Goal: Information Seeking & Learning: Learn about a topic

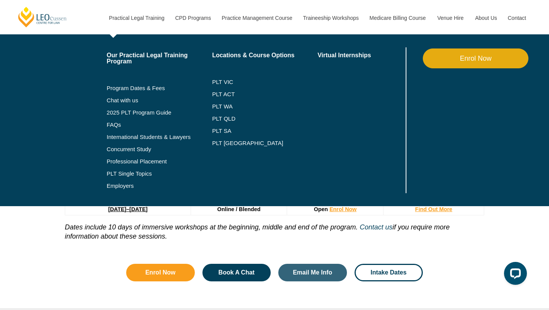
scroll to position [1035, 0]
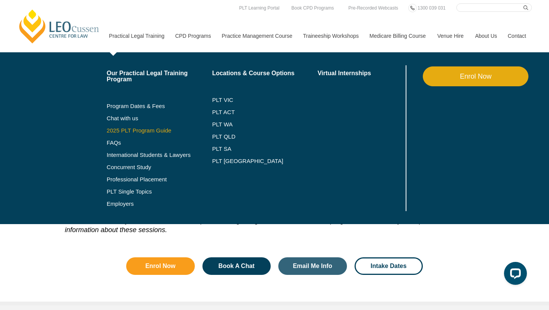
click at [122, 129] on link "2025 PLT Program Guide" at bounding box center [150, 130] width 87 height 6
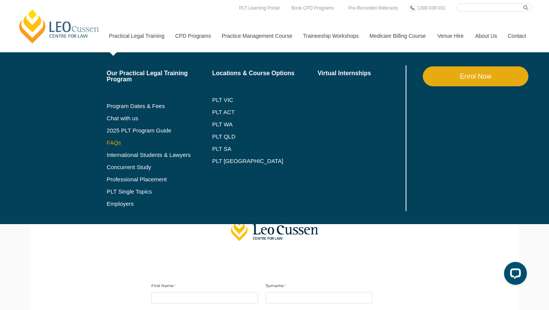
click at [107, 144] on link "FAQs" at bounding box center [160, 143] width 106 height 6
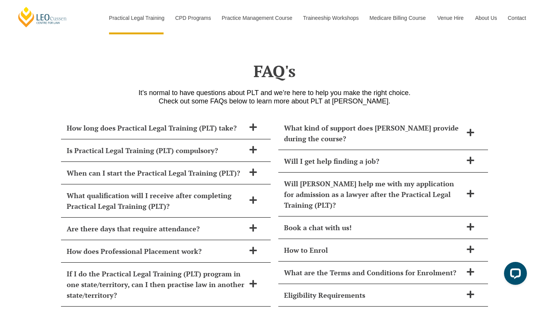
scroll to position [3261, 0]
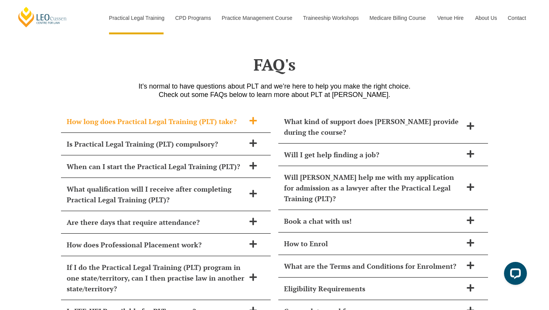
click at [222, 116] on h2 "How long does Practical Legal Training (PLT) take?" at bounding box center [156, 121] width 178 height 11
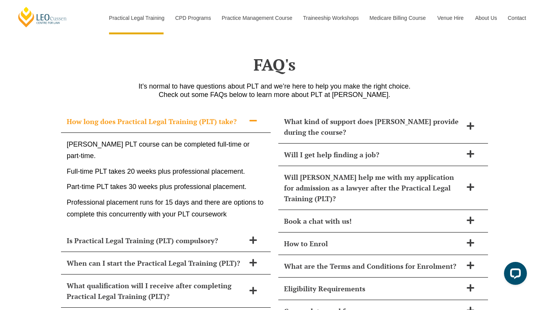
click at [234, 116] on h2 "How long does Practical Legal Training (PLT) take?" at bounding box center [156, 121] width 178 height 11
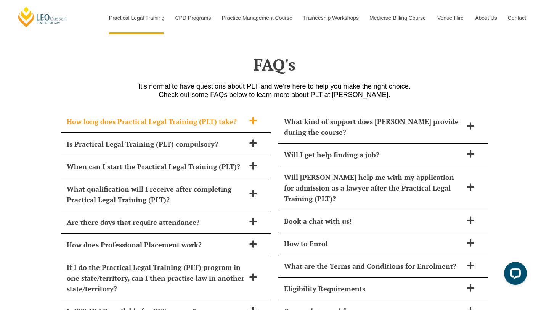
click at [228, 116] on h2 "How long does Practical Legal Training (PLT) take?" at bounding box center [156, 121] width 178 height 11
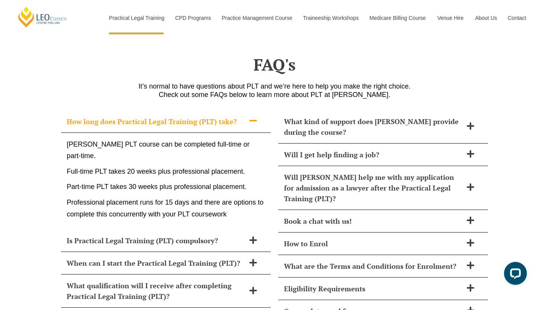
click at [201, 166] on p "Full-time PLT takes 20 weeks plus professional placement." at bounding box center [166, 172] width 198 height 12
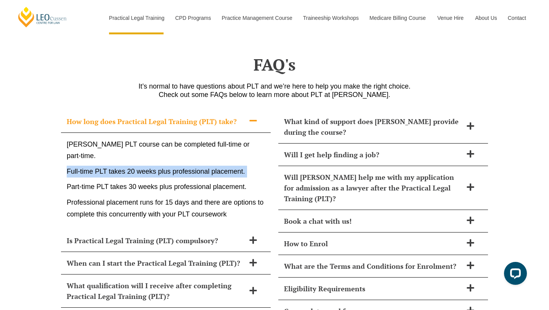
click at [238, 166] on p "Full-time PLT takes 20 weeks plus professional placement." at bounding box center [166, 172] width 198 height 12
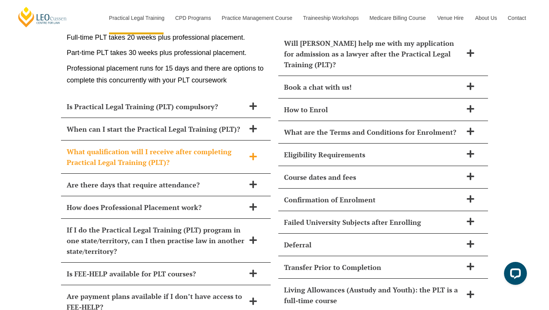
scroll to position [3398, 0]
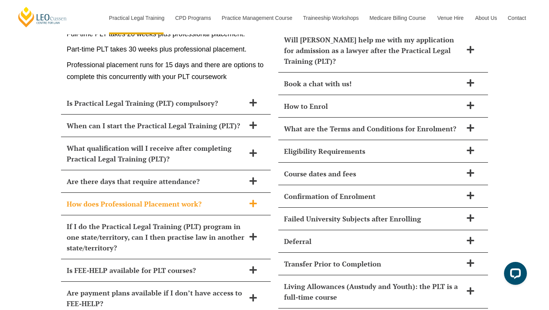
click at [194, 198] on h2 "How does Professional Placement work?" at bounding box center [156, 203] width 178 height 11
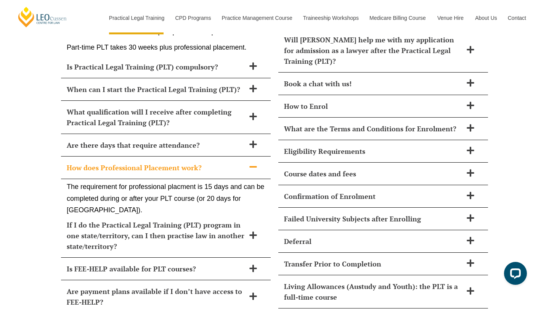
scroll to position [3371, 0]
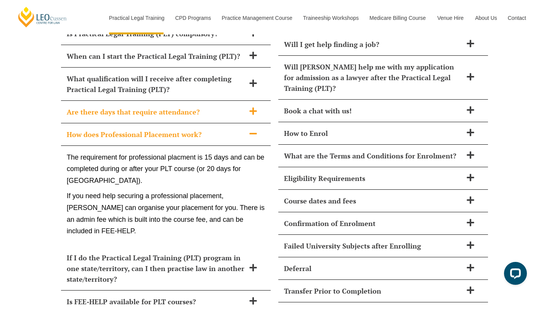
click at [196, 106] on h2 "Are there days that require attendance?" at bounding box center [156, 111] width 178 height 11
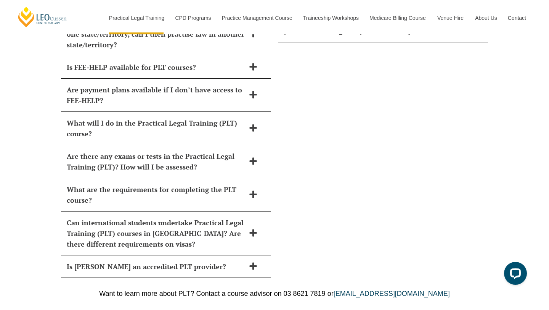
scroll to position [3687, 0]
click at [208, 183] on h2 "What are the requirements for completing the PLT course?" at bounding box center [156, 193] width 178 height 21
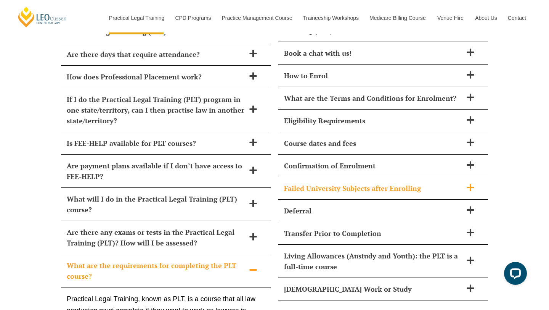
scroll to position [3426, 0]
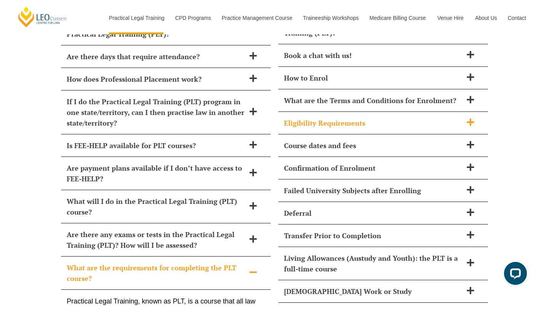
click at [334, 117] on h2 "Eligibility Requirements" at bounding box center [373, 122] width 178 height 11
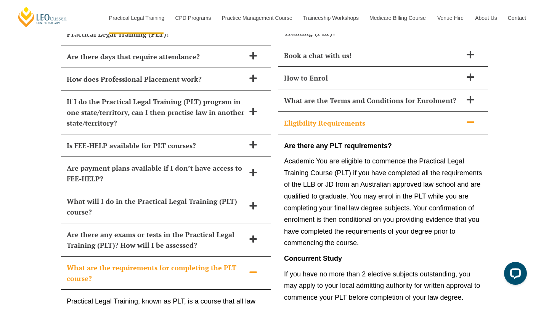
click at [346, 117] on h2 "Eligibility Requirements" at bounding box center [373, 122] width 178 height 11
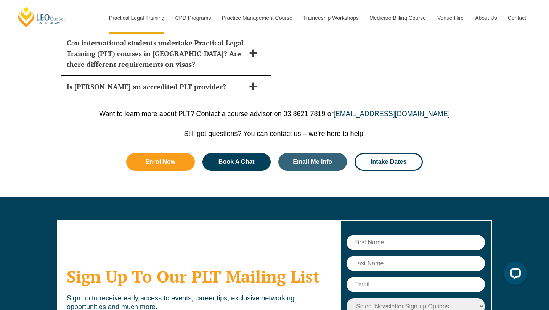
scroll to position [4581, 0]
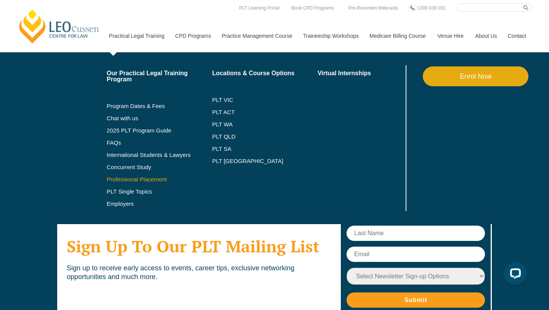
click at [130, 180] on link "Professional Placement" at bounding box center [160, 179] width 106 height 6
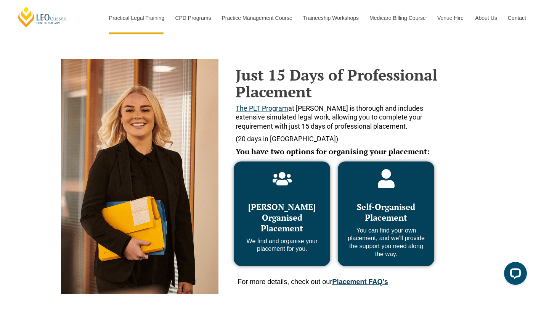
scroll to position [297, 0]
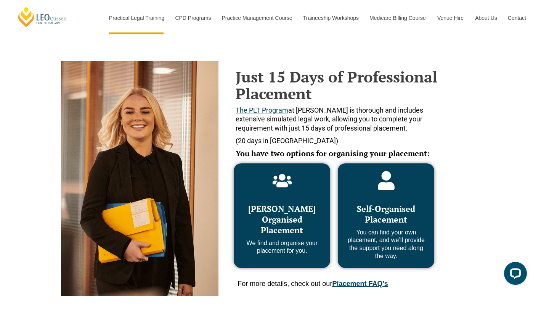
click at [329, 125] on span "The PLT Program at Leo Cussen is thorough and includes extensive simulated lega…" at bounding box center [330, 119] width 188 height 26
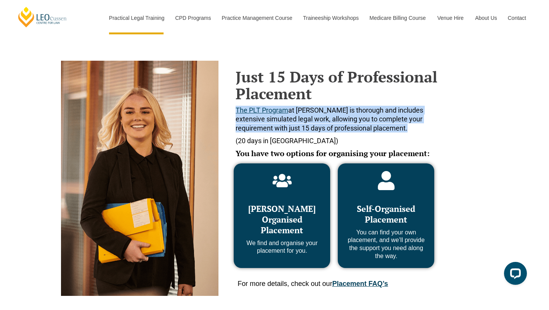
click at [327, 140] on p "(20 days in WA)" at bounding box center [339, 140] width 206 height 9
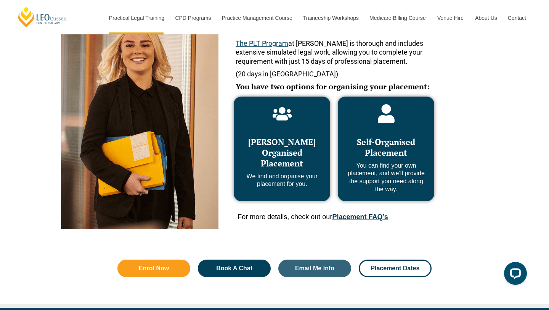
scroll to position [382, 0]
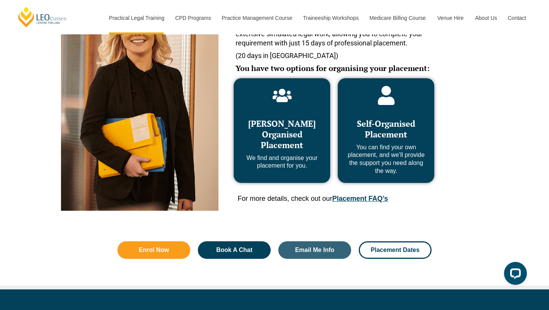
click at [379, 200] on link "Placement FAQ’s" at bounding box center [360, 198] width 56 height 8
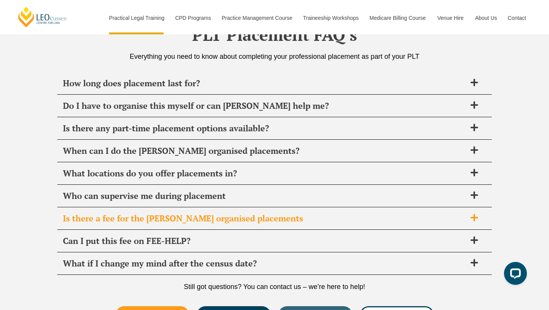
scroll to position [2695, 0]
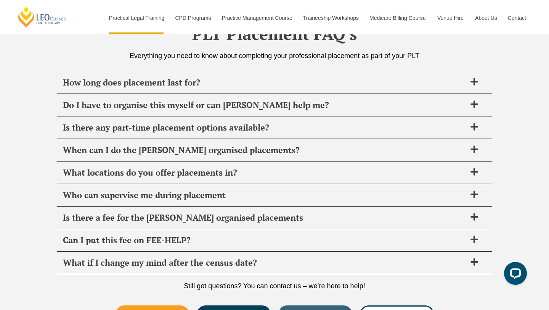
click at [291, 70] on div "PLT Placement FAQ’s Everything you need to know about completing your professio…" at bounding box center [274, 175] width 435 height 351
click at [285, 79] on span "How long does placement last for?" at bounding box center [264, 82] width 403 height 11
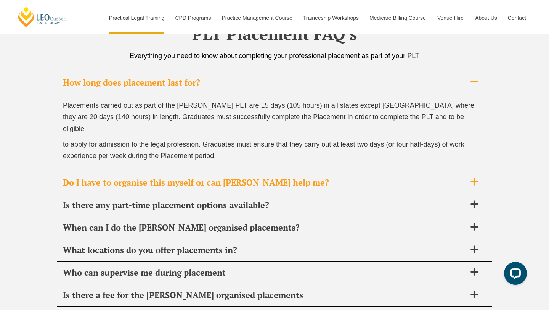
click at [282, 177] on span "Do I have to organise this myself or can Leo Cussen help me?" at bounding box center [264, 182] width 403 height 11
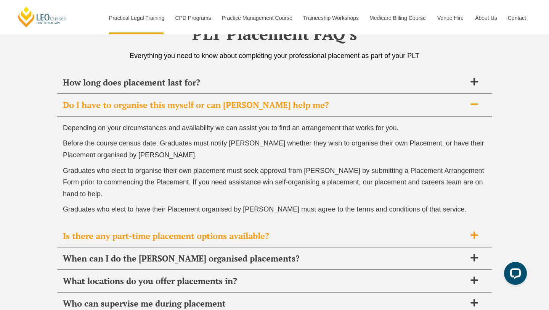
click at [209, 233] on span "Is there any part-time placement options available?" at bounding box center [264, 235] width 403 height 11
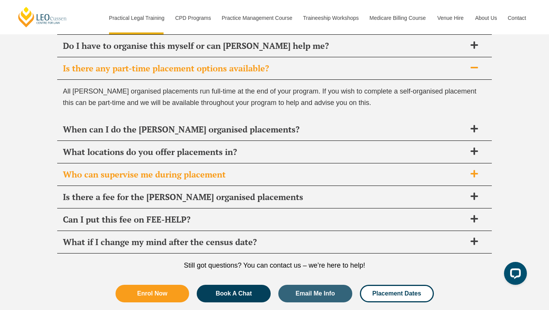
scroll to position [2753, 0]
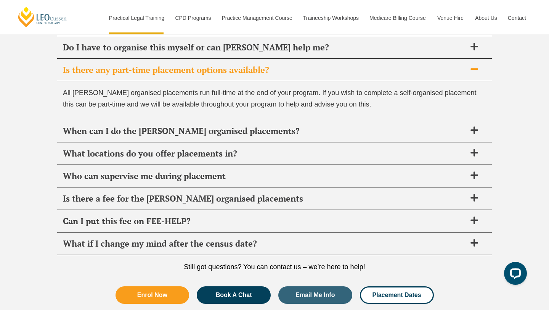
click at [418, 90] on span "All Leo Cussen organised placements run full-time at the end of your program. I…" at bounding box center [270, 98] width 414 height 19
click at [418, 90] on span "All [PERSON_NAME] organised placements run full-time at the end of your program…" at bounding box center [270, 98] width 414 height 19
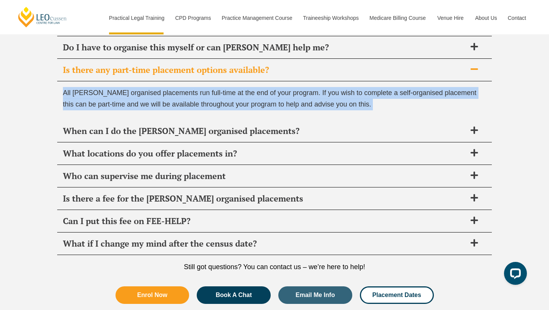
click at [418, 90] on span "All [PERSON_NAME] organised placements run full-time at the end of your program…" at bounding box center [270, 98] width 414 height 19
click at [405, 93] on span "All [PERSON_NAME] organised placements run full-time at the end of your program…" at bounding box center [270, 98] width 414 height 19
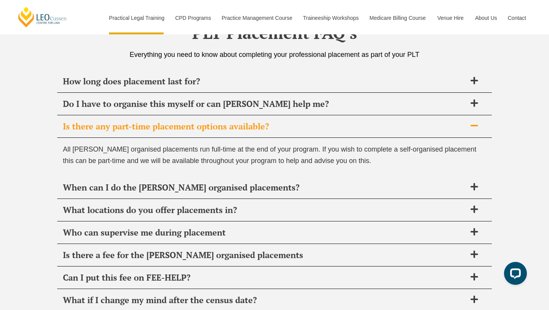
scroll to position [2695, 0]
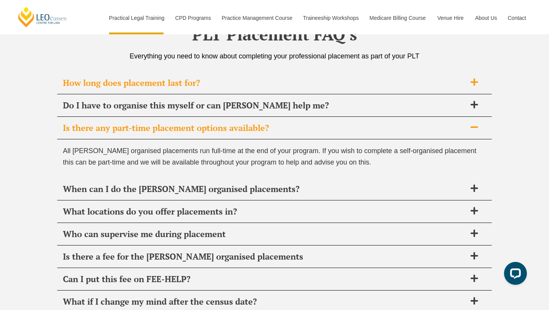
click at [413, 81] on span "How long does placement last for?" at bounding box center [264, 82] width 403 height 11
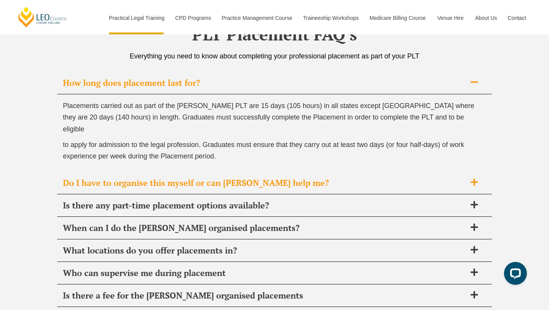
click at [318, 177] on span "Do I have to organise this myself or can [PERSON_NAME] help me?" at bounding box center [264, 182] width 403 height 11
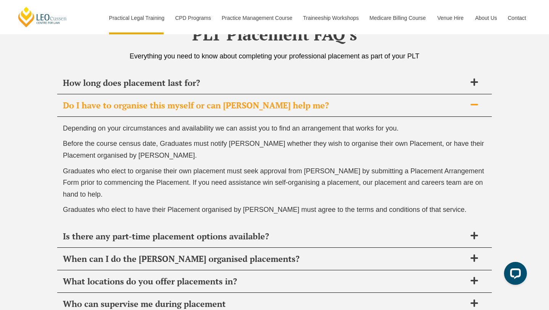
click at [312, 111] on div "Do I have to organise this myself or can [PERSON_NAME] help me?" at bounding box center [274, 105] width 435 height 23
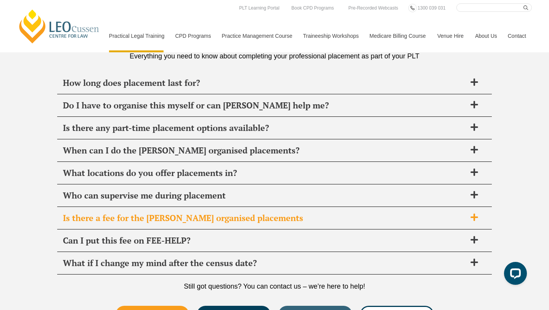
click at [272, 213] on span "Is there a fee for the [PERSON_NAME] organised placements" at bounding box center [264, 217] width 403 height 11
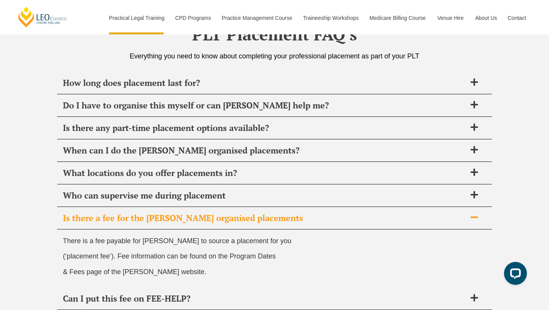
scroll to position [2852, 0]
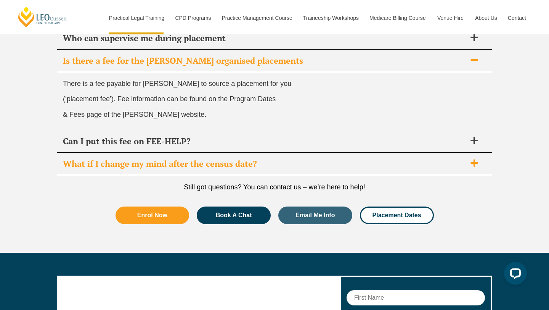
click at [243, 153] on div "What if I change my mind after the census date?" at bounding box center [274, 164] width 435 height 23
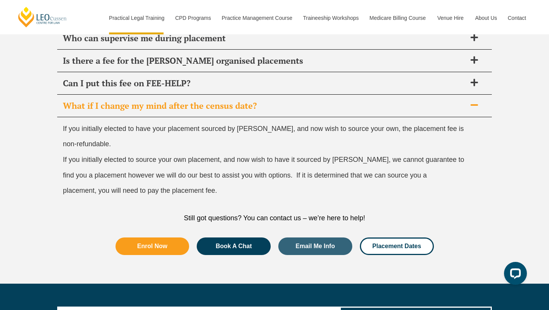
click at [213, 114] on div "What if I change my mind after the census date?" at bounding box center [274, 106] width 435 height 23
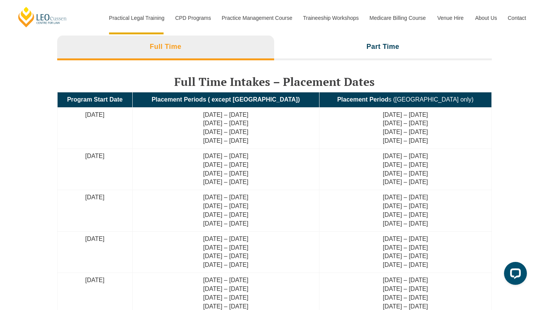
scroll to position [1726, 0]
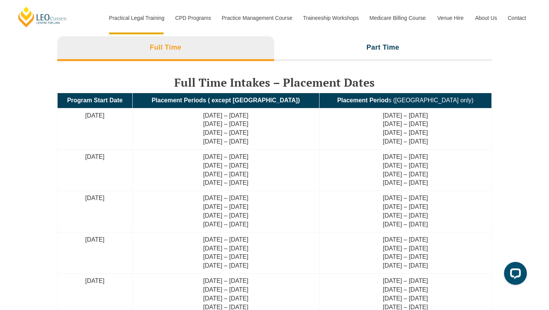
drag, startPoint x: 83, startPoint y: 118, endPoint x: 157, endPoint y: 120, distance: 74.0
click at [133, 120] on td "[DATE]" at bounding box center [95, 128] width 75 height 41
click at [133, 146] on td "[DATE]" at bounding box center [95, 128] width 75 height 41
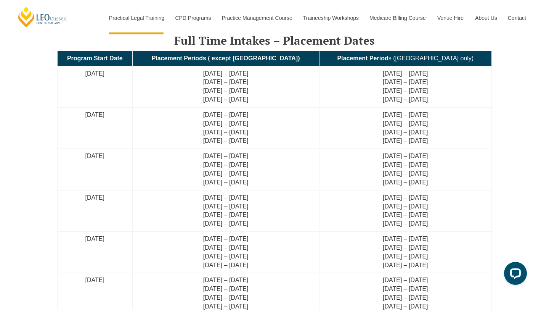
scroll to position [1767, 0]
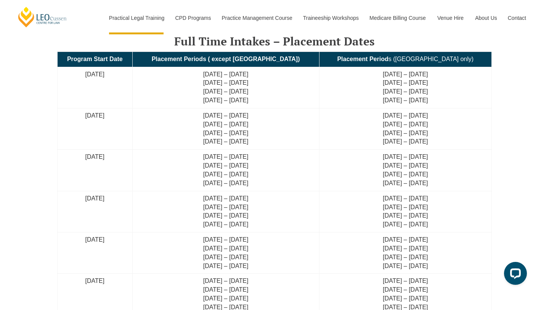
click at [127, 72] on td "[DATE]" at bounding box center [95, 87] width 75 height 41
click at [121, 104] on td "[DATE]" at bounding box center [95, 87] width 75 height 41
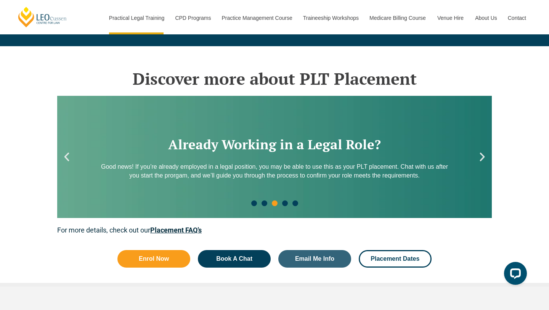
scroll to position [1010, 0]
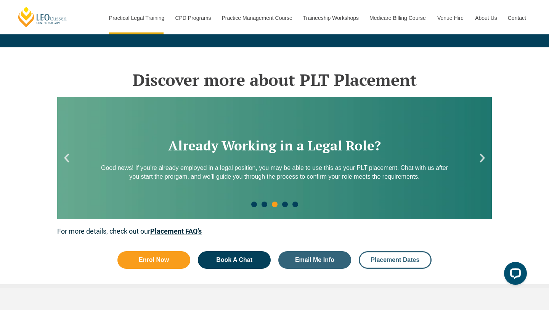
click at [370, 260] on span "Placement Dates" at bounding box center [395, 260] width 52 height 6
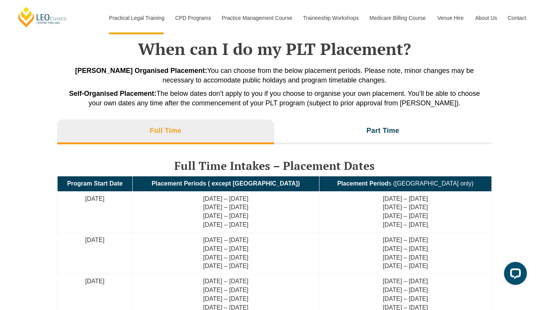
scroll to position [1644, 0]
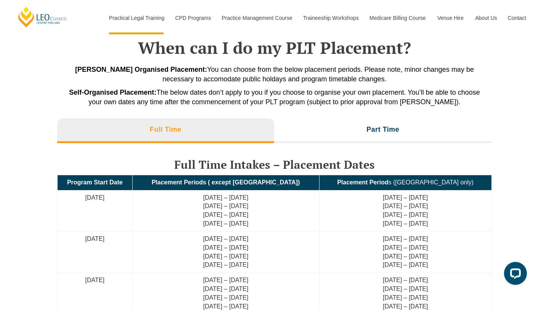
drag, startPoint x: 220, startPoint y: 196, endPoint x: 297, endPoint y: 196, distance: 76.7
click at [297, 196] on td "[DATE] – [DATE] [DATE] – [DATE] [DATE] – [DATE] [DATE] – [DATE]" at bounding box center [225, 210] width 187 height 41
drag, startPoint x: 227, startPoint y: 210, endPoint x: 285, endPoint y: 216, distance: 58.2
click at [286, 216] on td "[DATE] – [DATE] [DATE] – [DATE] [DATE] – [DATE] [DATE] – [DATE]" at bounding box center [225, 210] width 187 height 41
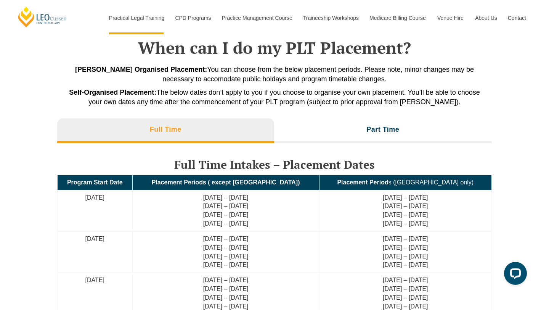
click at [267, 222] on td "[DATE] – [DATE] [DATE] – [DATE] [DATE] – [DATE] [DATE] – [DATE]" at bounding box center [225, 210] width 187 height 41
drag, startPoint x: 220, startPoint y: 207, endPoint x: 286, endPoint y: 207, distance: 66.4
click at [286, 207] on td "[DATE] – [DATE] [DATE] – [DATE] [DATE] – [DATE] [DATE] – [DATE]" at bounding box center [225, 210] width 187 height 41
click at [269, 214] on td "[DATE] – [DATE] [DATE] – [DATE] [DATE] – [DATE] [DATE] – [DATE]" at bounding box center [225, 210] width 187 height 41
drag, startPoint x: 220, startPoint y: 198, endPoint x: 283, endPoint y: 198, distance: 62.2
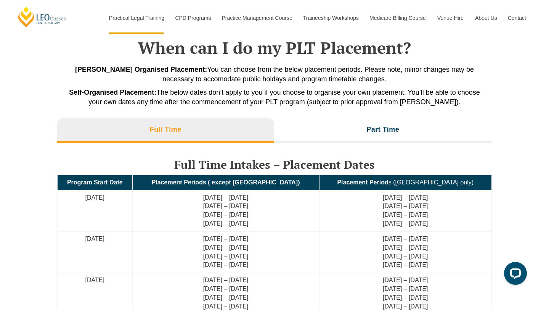
click at [283, 198] on td "[DATE] – [DATE] [DATE] – [DATE] [DATE] – [DATE] [DATE] – [DATE]" at bounding box center [225, 210] width 187 height 41
click at [267, 198] on td "[DATE] – [DATE] [DATE] – [DATE] [DATE] – [DATE] [DATE] – [DATE]" at bounding box center [225, 210] width 187 height 41
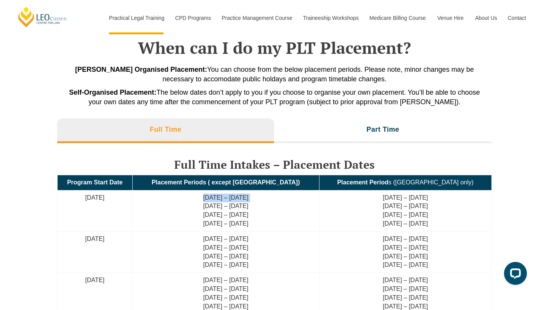
click at [267, 198] on td "[DATE] – [DATE] [DATE] – [DATE] [DATE] – [DATE] [DATE] – [DATE]" at bounding box center [225, 210] width 187 height 41
click at [262, 199] on td "[DATE] – [DATE] [DATE] – [DATE] [DATE] – [DATE] [DATE] – [DATE]" at bounding box center [225, 210] width 187 height 41
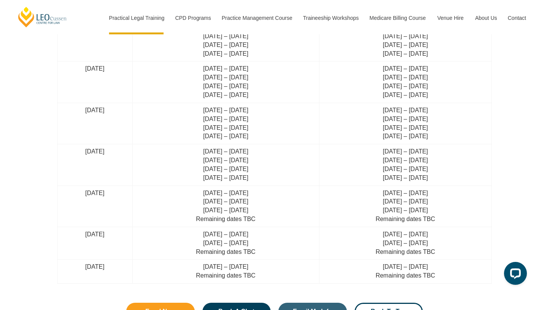
scroll to position [1971, 0]
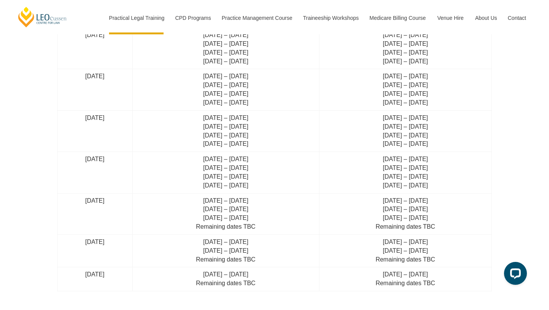
click at [259, 137] on td "[DATE] – [DATE] [DATE] – [DATE] [DATE] – [DATE] [DATE] – [DATE]" at bounding box center [225, 130] width 187 height 41
click at [256, 140] on td "[DATE] – [DATE] [DATE] – [DATE] [DATE] – [DATE] [DATE] – [DATE]" at bounding box center [225, 130] width 187 height 41
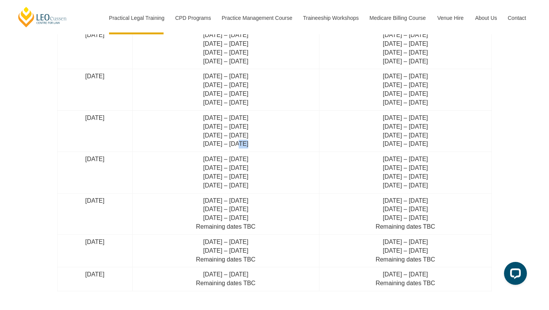
click at [256, 140] on td "[DATE] – [DATE] [DATE] – [DATE] [DATE] – [DATE] [DATE] – [DATE]" at bounding box center [225, 130] width 187 height 41
click at [261, 119] on td "[DATE] – [DATE] [DATE] – [DATE] [DATE] – [DATE] [DATE] – [DATE]" at bounding box center [225, 130] width 187 height 41
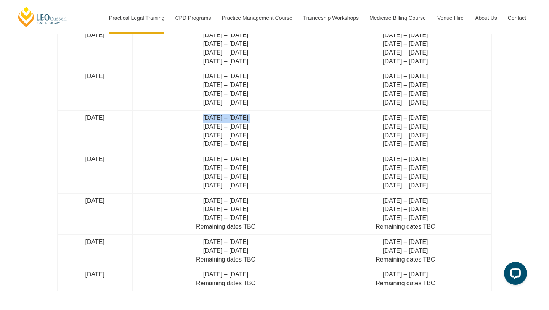
click at [244, 140] on td "[DATE] – [DATE] [DATE] – [DATE] [DATE] – [DATE] [DATE] – [DATE]" at bounding box center [225, 130] width 187 height 41
drag, startPoint x: 223, startPoint y: 117, endPoint x: 301, endPoint y: 116, distance: 77.8
click at [302, 116] on td "[DATE] – [DATE] [DATE] – [DATE] [DATE] – [DATE] [DATE] – [DATE]" at bounding box center [225, 130] width 187 height 41
click at [275, 127] on td "[DATE] – [DATE] [DATE] – [DATE] [DATE] – [DATE] [DATE] – [DATE]" at bounding box center [225, 130] width 187 height 41
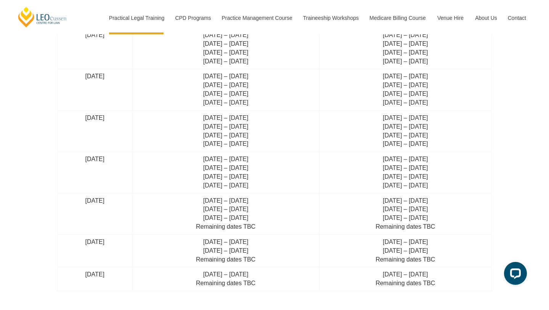
click at [275, 127] on td "[DATE] – [DATE] [DATE] – [DATE] [DATE] – [DATE] [DATE] – [DATE]" at bounding box center [225, 130] width 187 height 41
click at [270, 135] on td "[DATE] – [DATE] [DATE] – [DATE] [DATE] – [DATE] [DATE] – [DATE]" at bounding box center [225, 130] width 187 height 41
click at [269, 143] on td "[DATE] – [DATE] [DATE] – [DATE] [DATE] – [DATE] [DATE] – [DATE]" at bounding box center [225, 130] width 187 height 41
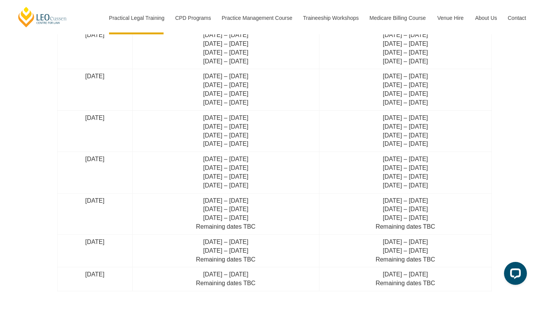
click at [269, 143] on td "[DATE] – [DATE] [DATE] – [DATE] [DATE] – [DATE] [DATE] – [DATE]" at bounding box center [225, 130] width 187 height 41
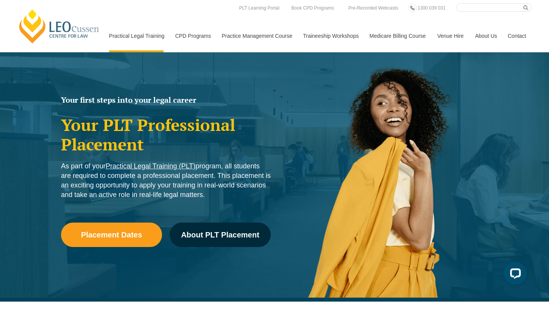
scroll to position [0, 0]
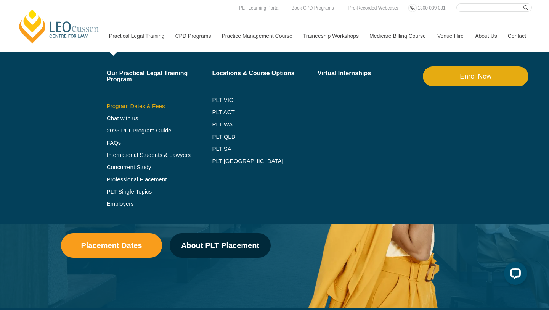
click at [118, 108] on link "Program Dates & Fees" at bounding box center [160, 106] width 106 height 6
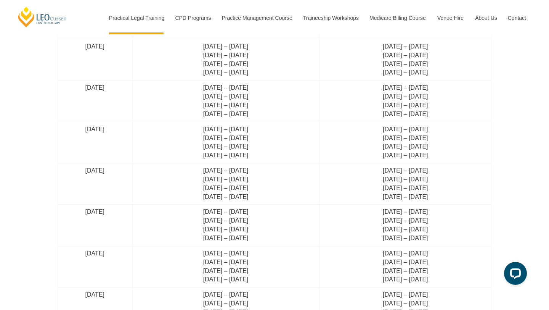
scroll to position [1836, 0]
click at [256, 254] on td "[DATE] – [DATE] [DATE] – [DATE] [DATE] – [DATE] [DATE] – [DATE]" at bounding box center [225, 265] width 187 height 41
click at [256, 263] on td "7 Jul – 25 Jul 2025 25 Aug – 12 Sep 2025 10 Nov – 28 Nov 2025 27 Jan – 16 Feb 2…" at bounding box center [225, 265] width 187 height 41
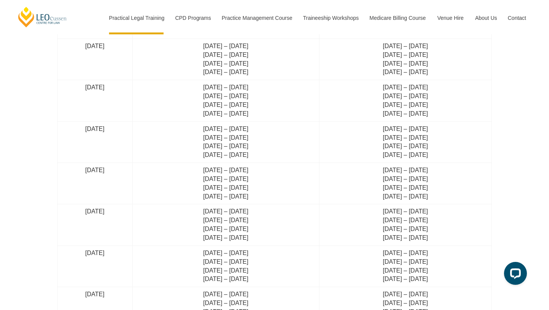
click at [256, 263] on td "7 Jul – 25 Jul 2025 25 Aug – 12 Sep 2025 10 Nov – 28 Nov 2025 27 Jan – 16 Feb 2…" at bounding box center [225, 265] width 187 height 41
click at [256, 239] on td "12 May – 30 May 2025 7 Jul – 25 Jul 2025 25 Aug – 12 Sep 2025 10 Nov – 28 Nov 2…" at bounding box center [225, 224] width 187 height 41
click at [256, 230] on td "12 May – 30 May 2025 7 Jul – 25 Jul 2025 25 Aug – 12 Sep 2025 10 Nov – 28 Nov 2…" at bounding box center [225, 224] width 187 height 41
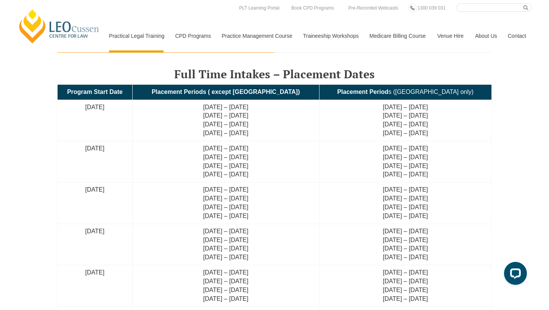
scroll to position [1733, 0]
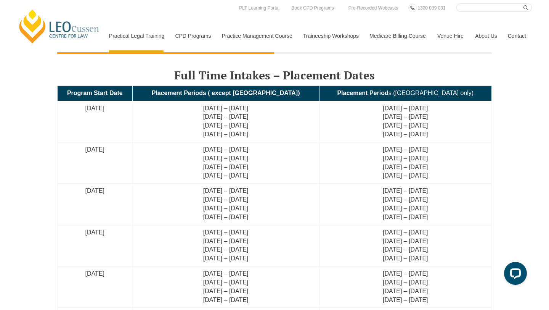
click at [244, 220] on td "28 Oct – 18 Nov 2024 28 Jan – 17 Feb 2025 24 Feb – 17 Mar 2025 12 May – 30 May …" at bounding box center [225, 203] width 187 height 41
click at [257, 217] on td "28 Oct – 18 Nov 2024 28 Jan – 17 Feb 2025 24 Feb – 17 Mar 2025 12 May – 30 May …" at bounding box center [225, 203] width 187 height 41
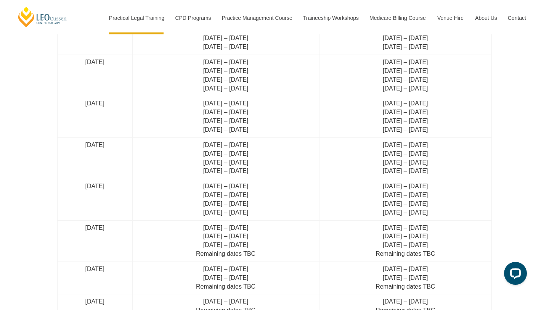
scroll to position [1936, 0]
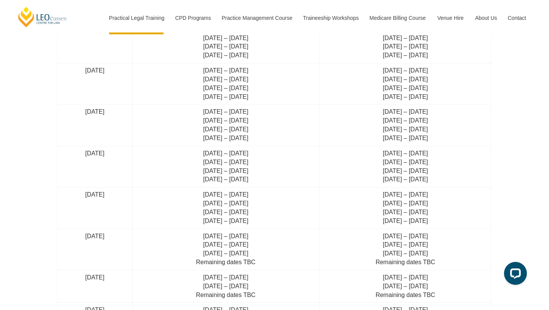
drag, startPoint x: 284, startPoint y: 182, endPoint x: 225, endPoint y: 156, distance: 64.0
click at [225, 156] on td "7 Jul – 25 Jul 2025 25 Aug – 12 Sep 2025 10 Nov – 28 Nov 2025 27 Jan – 16 Feb 2…" at bounding box center [225, 166] width 187 height 41
click at [261, 180] on td "7 Jul – 25 Jul 2025 25 Aug – 12 Sep 2025 10 Nov – 28 Nov 2025 27 Jan – 16 Feb 2…" at bounding box center [225, 166] width 187 height 41
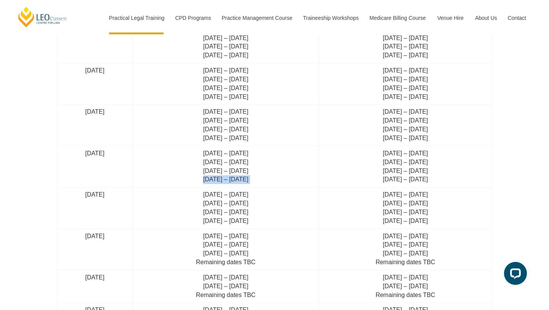
click at [267, 178] on td "7 Jul – 25 Jul 2025 25 Aug – 12 Sep 2025 10 Nov – 28 Nov 2025 27 Jan – 16 Feb 2…" at bounding box center [225, 166] width 187 height 41
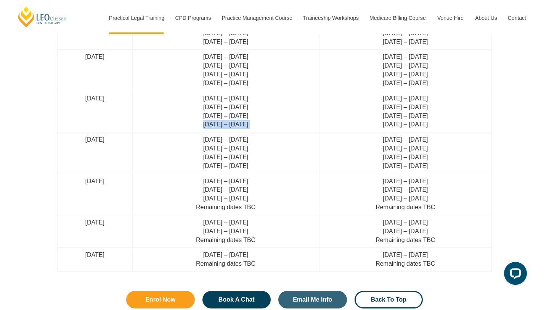
scroll to position [1987, 0]
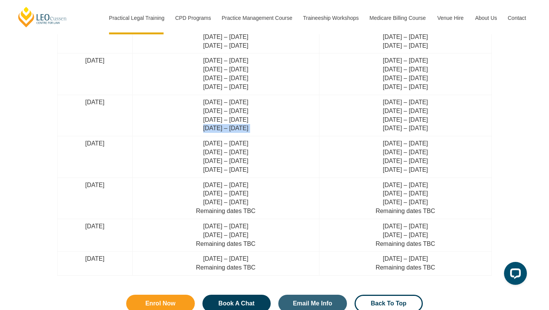
click at [270, 125] on td "7 Jul – 25 Jul 2025 25 Aug – 12 Sep 2025 10 Nov – 28 Nov 2025 27 Jan – 16 Feb 2…" at bounding box center [225, 115] width 187 height 41
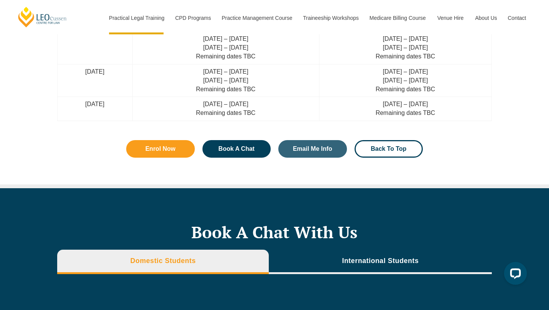
scroll to position [2137, 0]
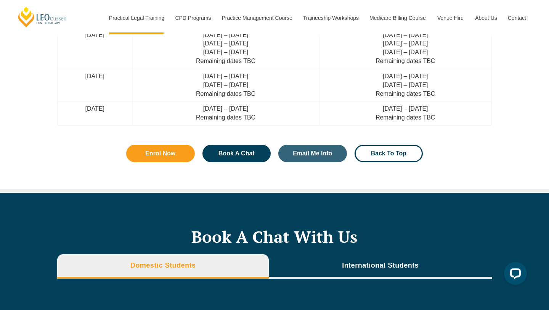
click at [271, 114] on td "27 Jan – 16 Feb 2026 Remaining dates TBC" at bounding box center [225, 113] width 187 height 24
click at [273, 111] on td "27 Jan – 16 Feb 2026 Remaining dates TBC" at bounding box center [225, 113] width 187 height 24
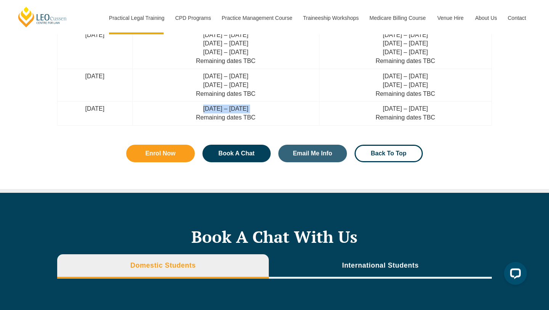
click at [273, 111] on td "27 Jan – 16 Feb 2026 Remaining dates TBC" at bounding box center [225, 113] width 187 height 24
click at [278, 111] on td "27 Jan – 16 Feb 2026 Remaining dates TBC" at bounding box center [225, 113] width 187 height 24
click at [273, 119] on td "27 Jan – 16 Feb 2026 Remaining dates TBC" at bounding box center [225, 113] width 187 height 24
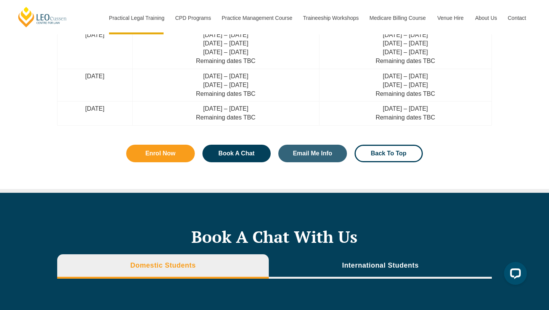
click at [273, 119] on td "27 Jan – 16 Feb 2026 Remaining dates TBC" at bounding box center [225, 113] width 187 height 24
click at [292, 113] on td "27 Jan – 16 Feb 2026 Remaining dates TBC" at bounding box center [225, 113] width 187 height 24
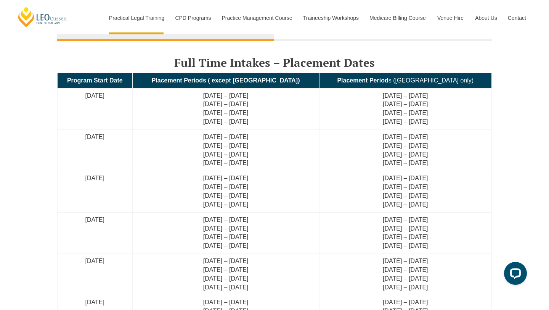
scroll to position [1736, 0]
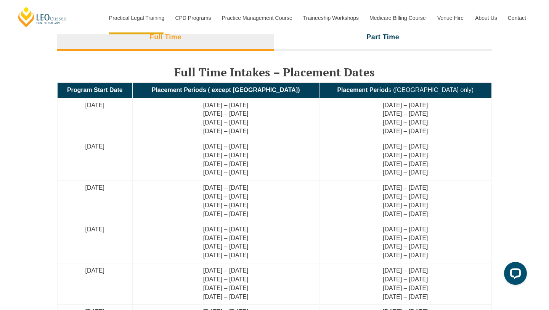
click at [276, 125] on td "22 July – 9 Aug 2024 26 Aug – 13 Sep 2024 30 Sep – 18 Oct 2024 18 Nov – 6 Dec 2…" at bounding box center [225, 118] width 187 height 41
click at [274, 134] on td "22 July – 9 Aug 2024 26 Aug – 13 Sep 2024 30 Sep – 18 Oct 2024 18 Nov – 6 Dec 2…" at bounding box center [225, 118] width 187 height 41
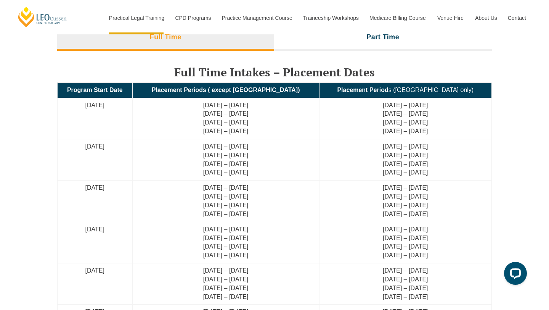
click at [274, 134] on td "22 July – 9 Aug 2024 26 Aug – 13 Sep 2024 30 Sep – 18 Oct 2024 18 Nov – 6 Dec 2…" at bounding box center [225, 118] width 187 height 41
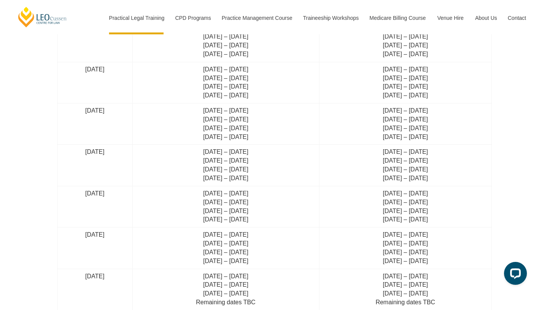
scroll to position [1895, 0]
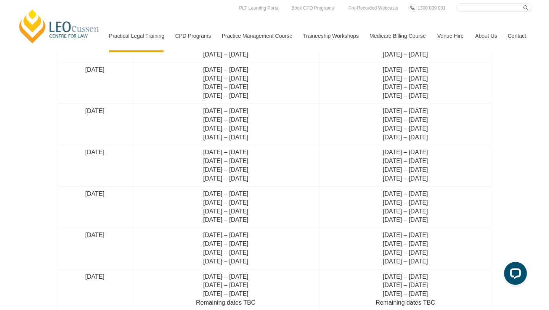
drag, startPoint x: 219, startPoint y: 156, endPoint x: 290, endPoint y: 154, distance: 70.6
click at [290, 154] on td "12 May – 30 May 2025 7 Jul – 25 Jul 2025 25 Aug – 12 Sep 2025 10 Nov – 28 Nov 2…" at bounding box center [225, 165] width 187 height 41
click at [270, 164] on td "12 May – 30 May 2025 7 Jul – 25 Jul 2025 25 Aug – 12 Sep 2025 10 Nov – 28 Nov 2…" at bounding box center [225, 165] width 187 height 41
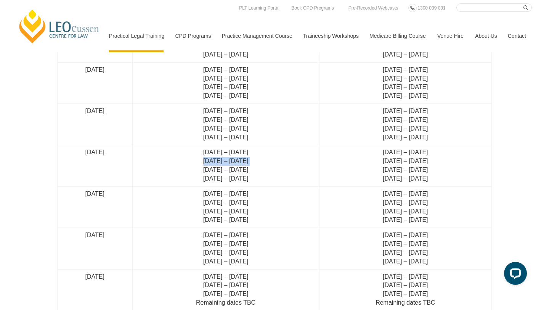
click at [277, 154] on td "12 May – 30 May 2025 7 Jul – 25 Jul 2025 25 Aug – 12 Sep 2025 10 Nov – 28 Nov 2…" at bounding box center [225, 165] width 187 height 41
click at [268, 161] on td "12 May – 30 May 2025 7 Jul – 25 Jul 2025 25 Aug – 12 Sep 2025 10 Nov – 28 Nov 2…" at bounding box center [225, 165] width 187 height 41
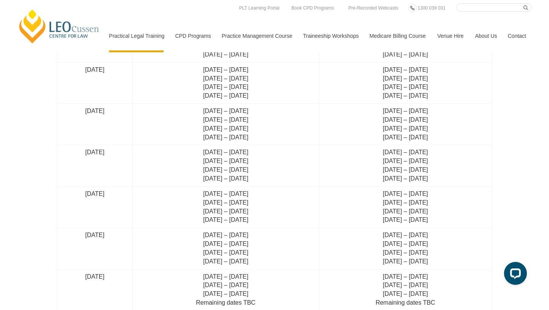
click at [268, 161] on td "12 May – 30 May 2025 7 Jul – 25 Jul 2025 25 Aug – 12 Sep 2025 10 Nov – 28 Nov 2…" at bounding box center [225, 165] width 187 height 41
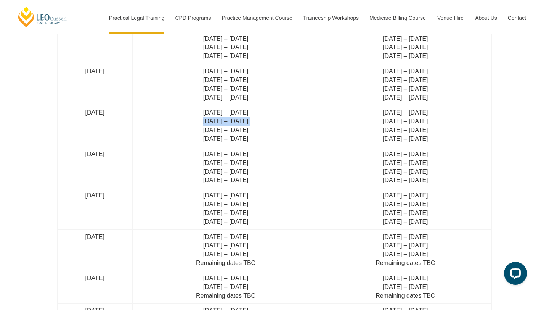
scroll to position [1940, 0]
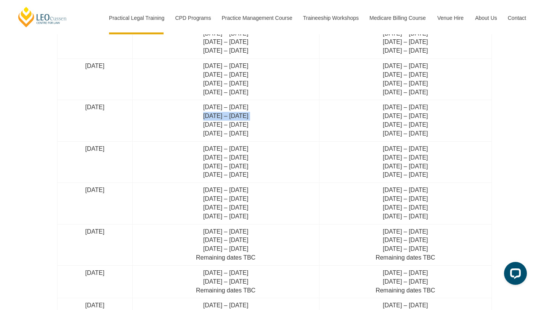
click at [265, 108] on td "12 May – 30 May 2025 7 Jul – 25 Jul 2025 25 Aug – 12 Sep 2025 10 Nov – 28 Nov 2…" at bounding box center [225, 120] width 187 height 41
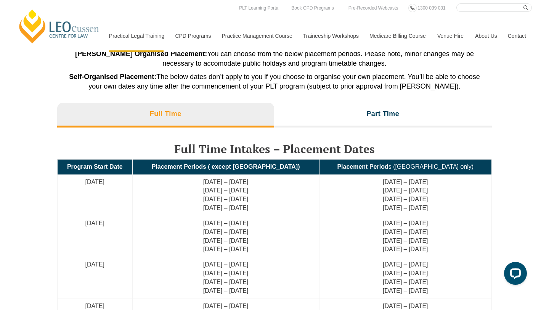
scroll to position [1658, 0]
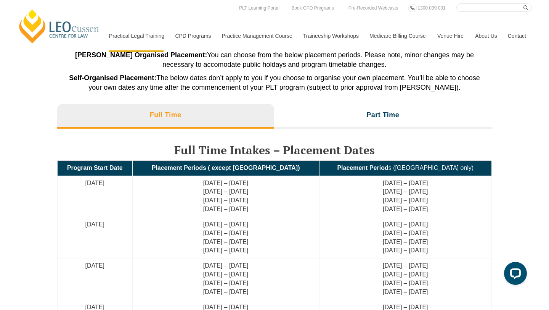
click at [232, 77] on span "Self-Organised Placement: The below dates don’t apply to you if you choose to o…" at bounding box center [274, 82] width 411 height 17
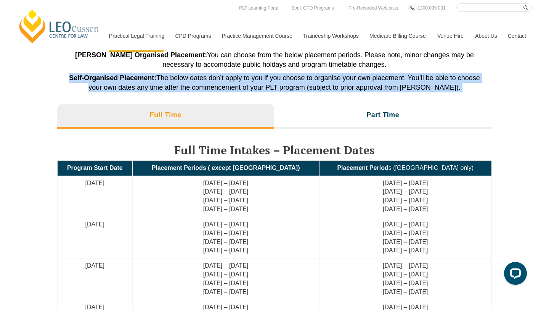
click at [254, 83] on p "Self-Organised Placement: The below dates don’t apply to you if you choose to o…" at bounding box center [275, 82] width 412 height 19
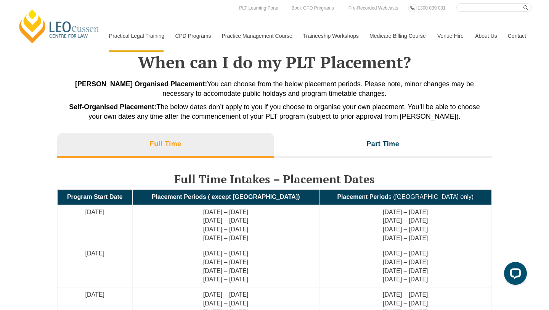
scroll to position [1620, 0]
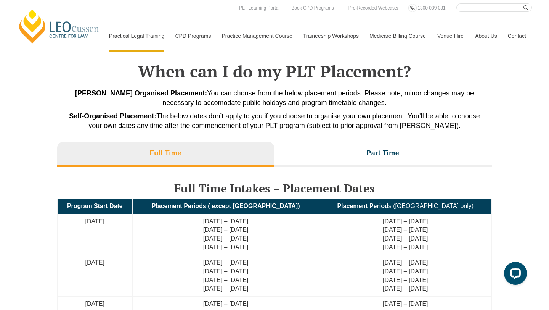
click at [257, 94] on span "Leo Cussen Organised Placement: You can choose from the below placement periods…" at bounding box center [274, 97] width 399 height 17
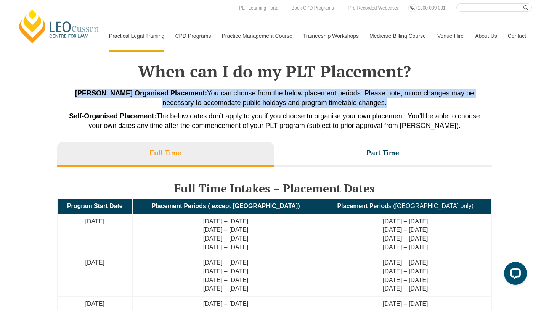
click at [292, 101] on span "Leo Cussen Organised Placement: You can choose from the below placement periods…" at bounding box center [274, 97] width 399 height 17
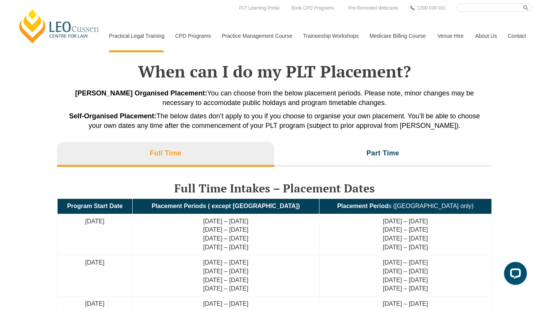
click at [346, 77] on h2 "When can I do my PLT Placement?" at bounding box center [275, 71] width 412 height 19
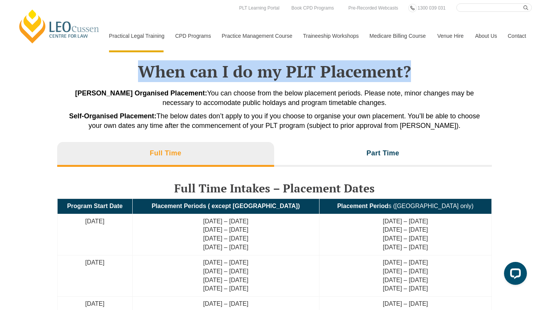
click at [382, 77] on h2 "When can I do my PLT Placement?" at bounding box center [275, 71] width 412 height 19
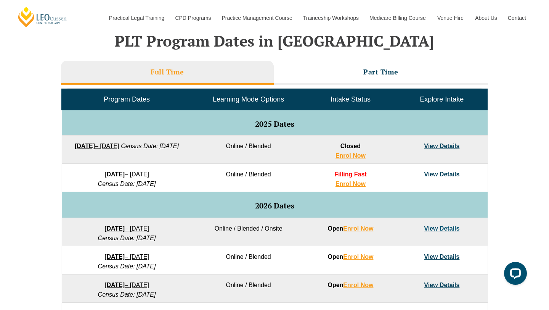
scroll to position [324, 0]
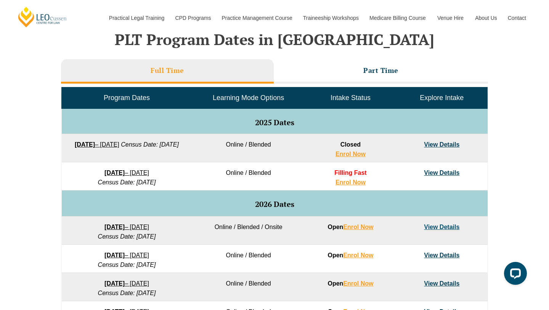
click at [156, 183] on em "Census Date: 19 January 2026" at bounding box center [127, 182] width 58 height 6
click at [185, 177] on td "8 December 2025 – 8 May 2026 Census Date: 19 January 2026" at bounding box center [127, 176] width 130 height 28
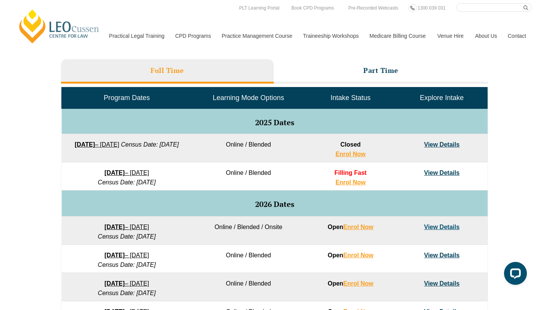
click at [149, 173] on link "8 December 2025 – 8 May 2026" at bounding box center [126, 172] width 45 height 6
click at [290, 206] on span "2026 Dates" at bounding box center [274, 204] width 39 height 10
click at [311, 203] on h5 "2026 Dates" at bounding box center [275, 204] width 418 height 8
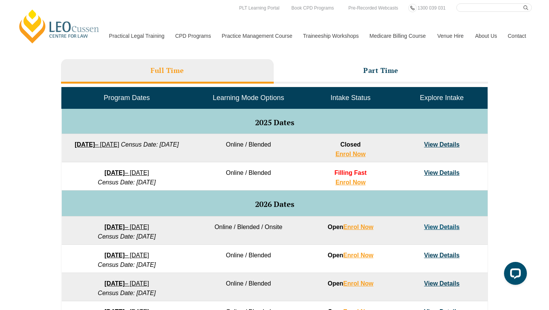
click at [267, 229] on td "Online / Blended / Onsite" at bounding box center [248, 230] width 113 height 28
click at [285, 204] on span "2026 Dates" at bounding box center [274, 204] width 39 height 10
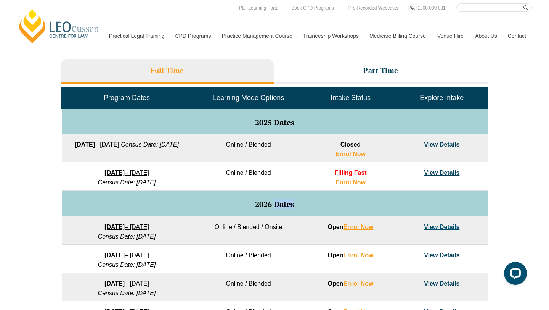
click at [285, 204] on span "2026 Dates" at bounding box center [274, 204] width 39 height 10
click at [299, 201] on h5 "2026 Dates" at bounding box center [275, 204] width 418 height 8
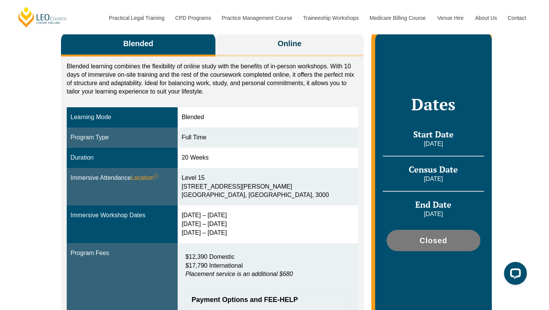
scroll to position [140, 0]
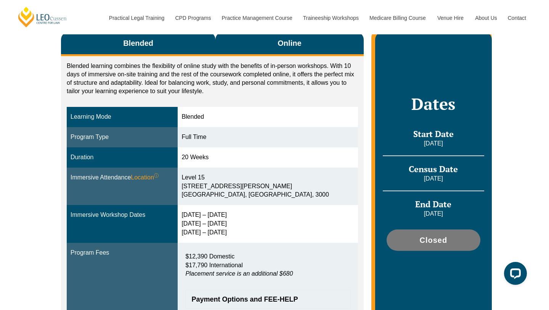
click at [304, 46] on button "Online" at bounding box center [289, 44] width 148 height 24
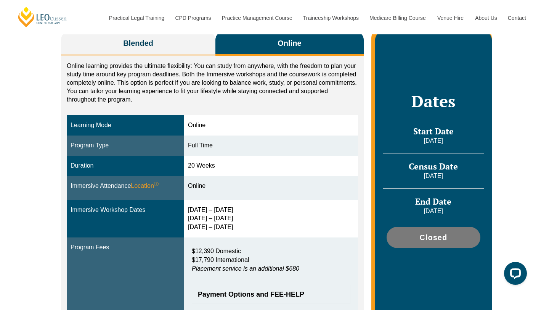
click at [284, 122] on div "Online" at bounding box center [271, 125] width 166 height 9
click at [257, 71] on p "Online learning provides the ultimate flexibility: You can study from anywhere,…" at bounding box center [212, 83] width 291 height 42
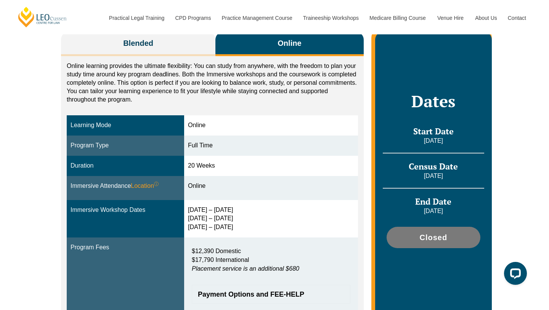
click at [257, 71] on p "Online learning provides the ultimate flexibility: You can study from anywhere,…" at bounding box center [212, 83] width 291 height 42
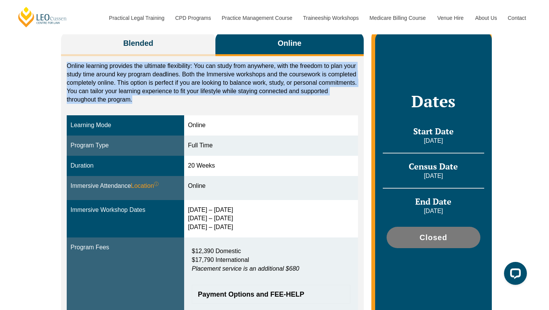
click at [248, 85] on p "Online learning provides the ultimate flexibility: You can study from anywhere,…" at bounding box center [212, 83] width 291 height 42
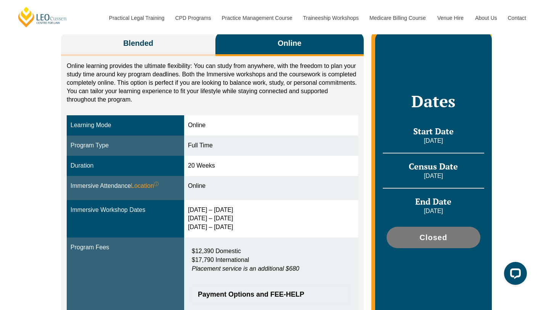
click at [248, 85] on p "Online learning provides the ultimate flexibility: You can study from anywhere,…" at bounding box center [212, 83] width 291 height 42
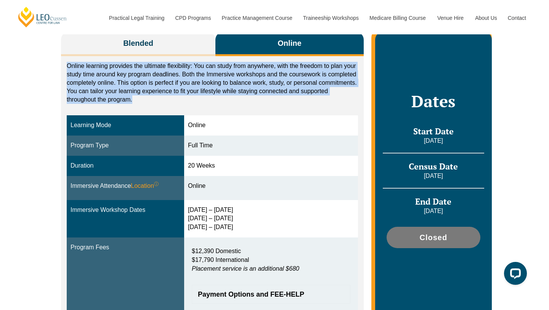
click at [248, 85] on p "Online learning provides the ultimate flexibility: You can study from anywhere,…" at bounding box center [212, 83] width 291 height 42
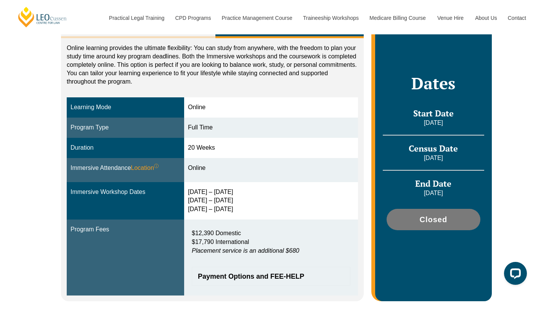
scroll to position [154, 0]
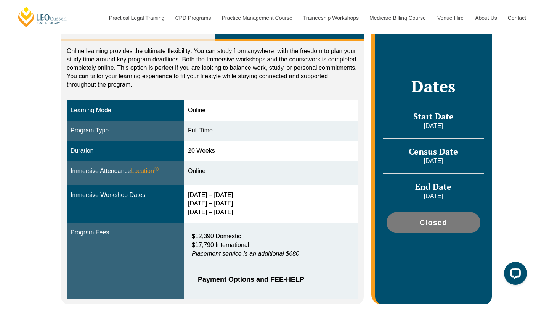
click at [226, 196] on div "16 – 19 Dec 2025 11 – 13 March 2026 29 April – 1 May 2026" at bounding box center [271, 204] width 166 height 26
click at [236, 196] on div "16 – 19 Dec 2025 11 – 13 March 2026 29 April – 1 May 2026" at bounding box center [271, 204] width 166 height 26
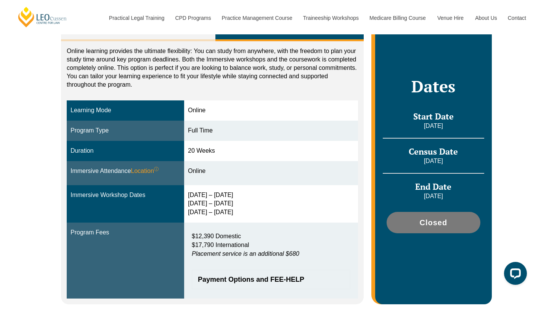
click at [236, 196] on div "16 – 19 Dec 2025 11 – 13 March 2026 29 April – 1 May 2026" at bounding box center [271, 204] width 166 height 26
